Goal: Ask a question

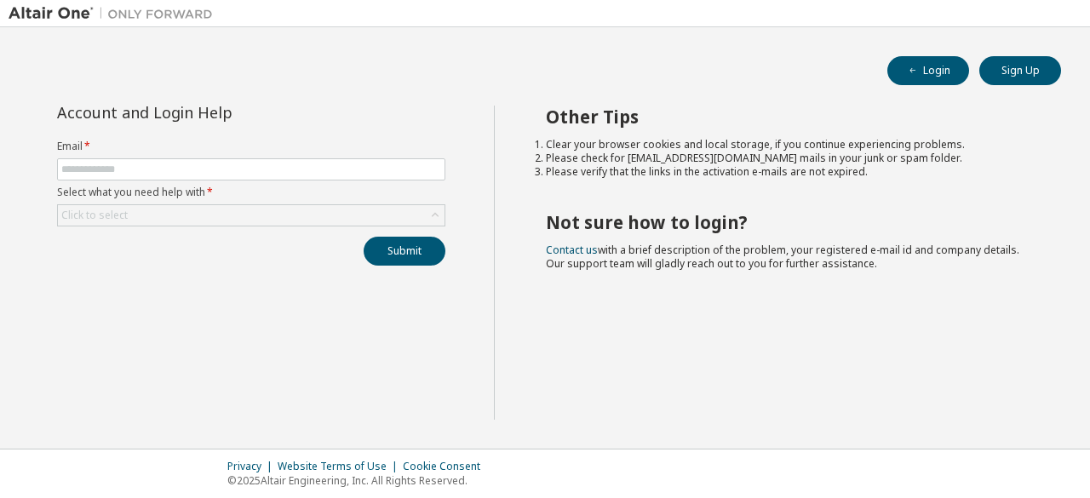
click at [216, 173] on input "text" at bounding box center [251, 170] width 380 height 14
click at [192, 171] on input "**********" at bounding box center [251, 170] width 380 height 14
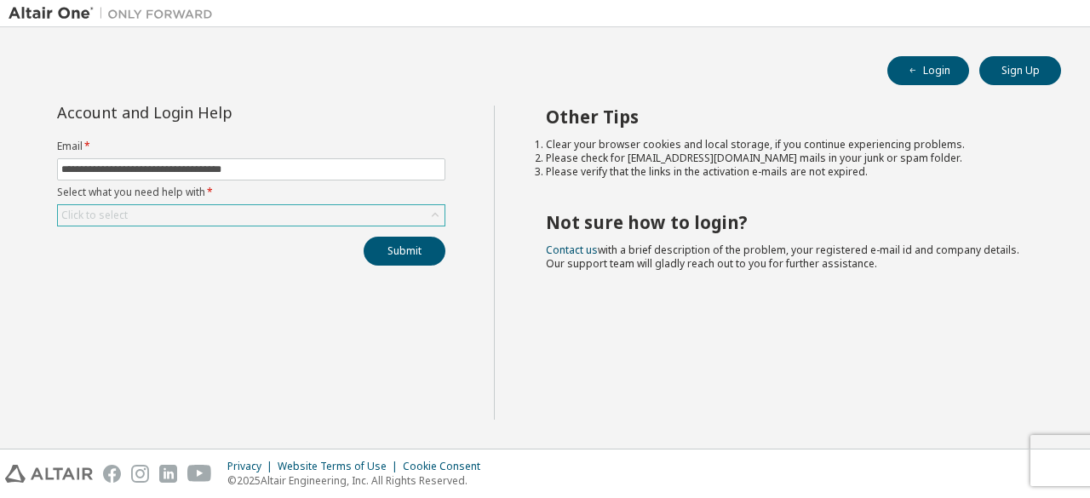
type input "**********"
click at [285, 212] on div "Click to select" at bounding box center [251, 215] width 387 height 20
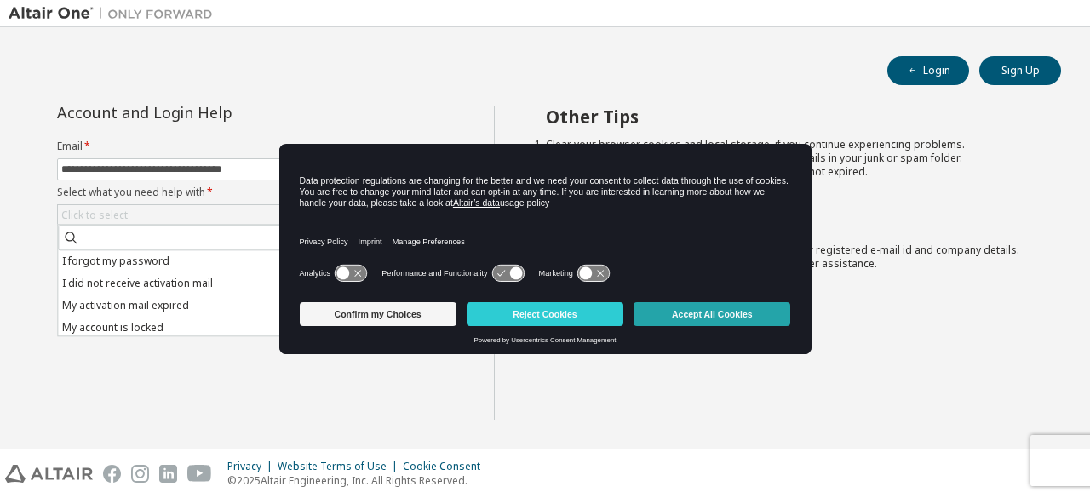
click at [729, 318] on button "Accept All Cookies" at bounding box center [712, 314] width 157 height 24
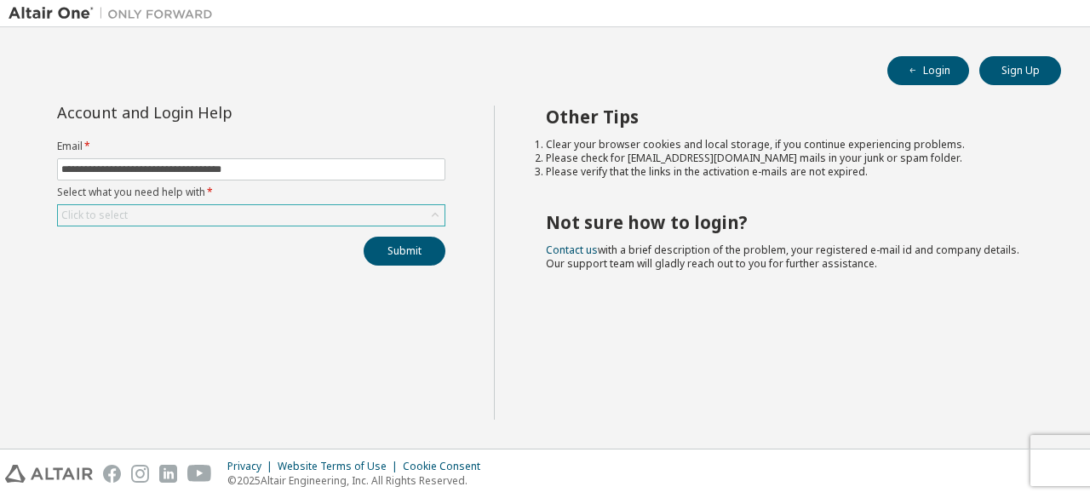
click at [220, 212] on div "Click to select" at bounding box center [251, 215] width 387 height 20
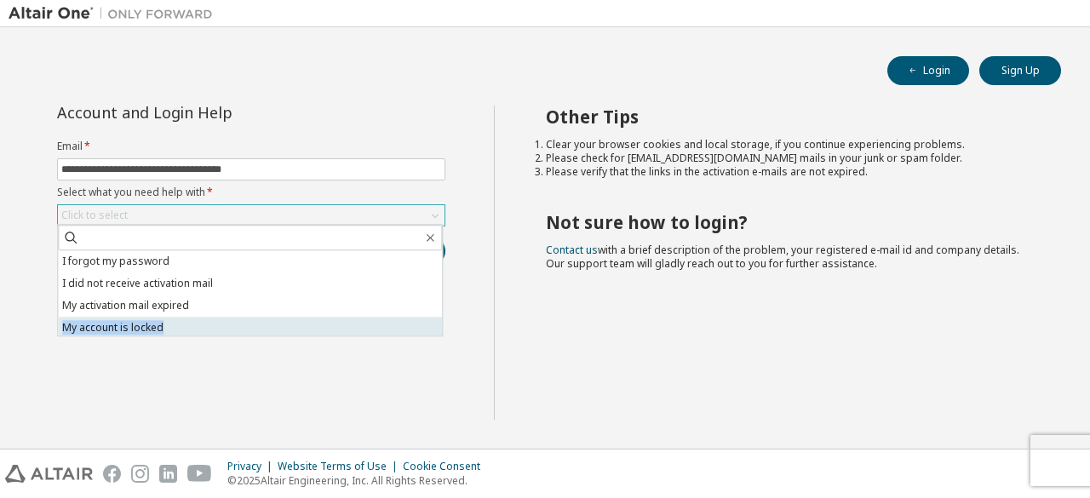
drag, startPoint x: 186, startPoint y: 307, endPoint x: 189, endPoint y: 323, distance: 16.5
click at [189, 323] on ul "I forgot my password I did not receive activation mail My activation mail expir…" at bounding box center [250, 292] width 384 height 85
click at [240, 328] on li "My account is locked" at bounding box center [250, 328] width 384 height 22
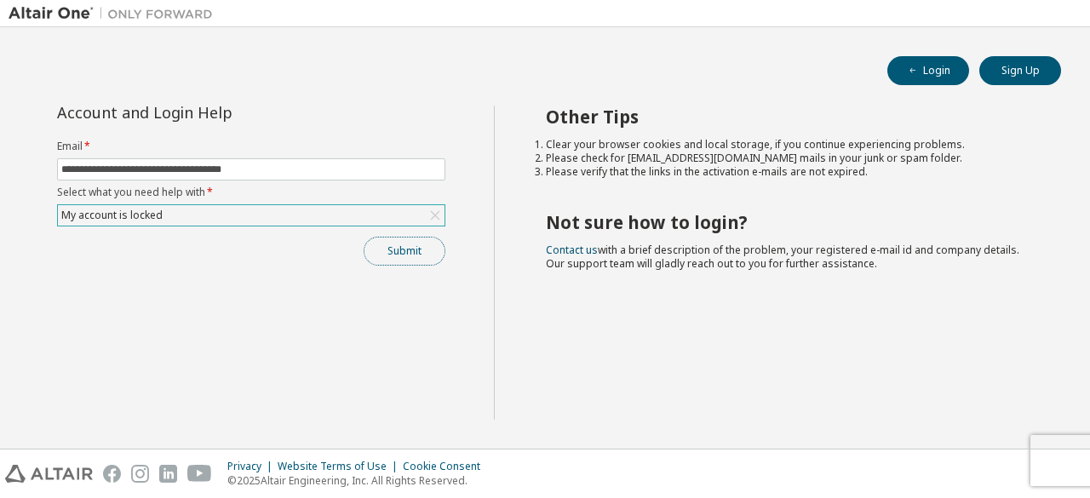
click at [414, 248] on button "Submit" at bounding box center [405, 251] width 82 height 29
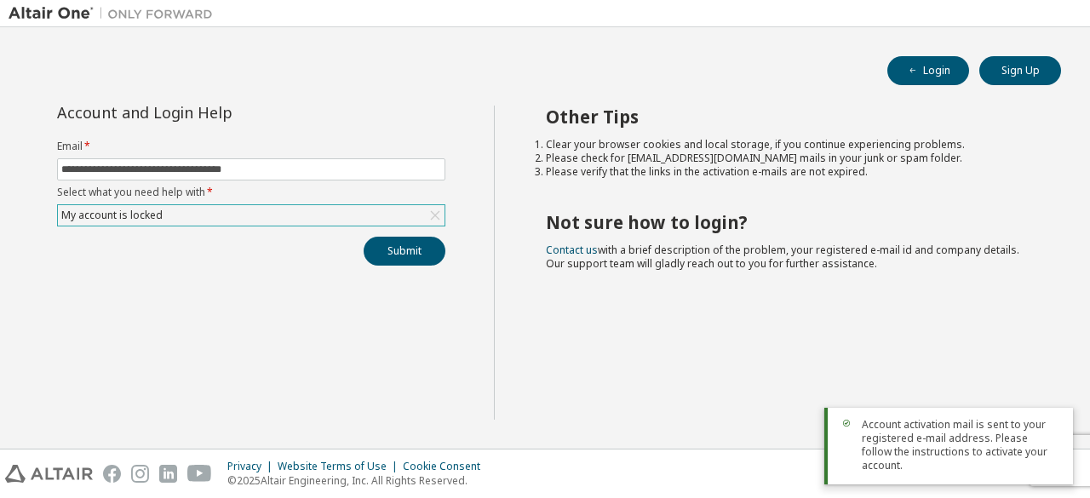
click at [898, 457] on span "Account activation mail is sent to your registered e-mail address. Please follo…" at bounding box center [961, 445] width 198 height 55
